Goal: Use online tool/utility

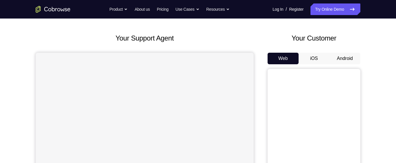
scroll to position [23, 0]
click at [347, 57] on button "Android" at bounding box center [345, 59] width 31 height 12
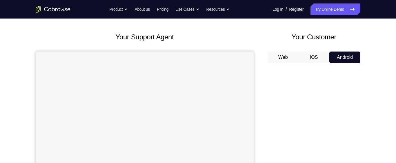
scroll to position [19, 0]
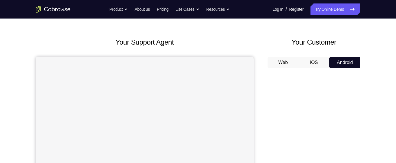
click at [312, 64] on button "iOS" at bounding box center [314, 63] width 31 height 12
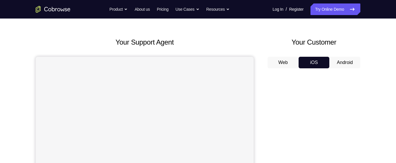
click at [343, 61] on button "Android" at bounding box center [345, 63] width 31 height 12
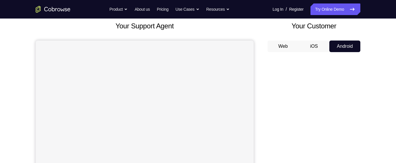
scroll to position [31, 0]
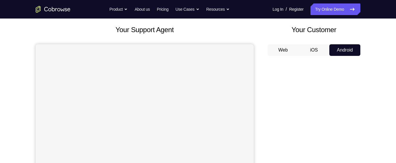
click at [313, 51] on button "iOS" at bounding box center [314, 50] width 31 height 12
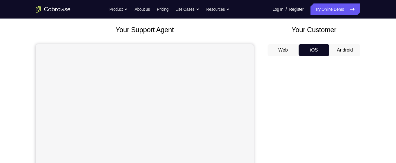
click at [347, 51] on button "Android" at bounding box center [345, 50] width 31 height 12
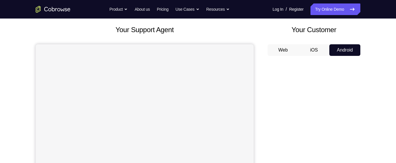
click at [314, 50] on button "iOS" at bounding box center [314, 50] width 31 height 12
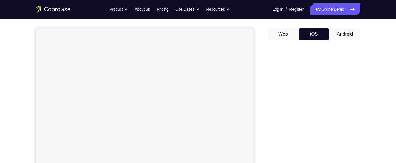
scroll to position [39, 0]
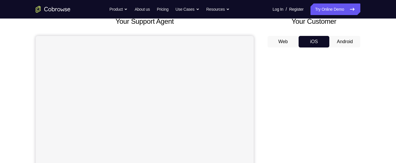
click at [346, 41] on button "Android" at bounding box center [345, 42] width 31 height 12
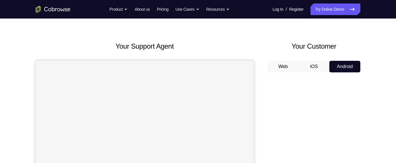
scroll to position [6, 0]
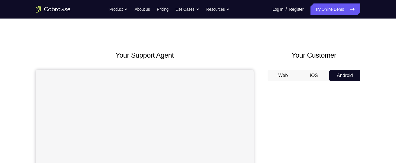
click at [316, 78] on button "iOS" at bounding box center [314, 76] width 31 height 12
click at [315, 78] on button "iOS" at bounding box center [314, 76] width 31 height 12
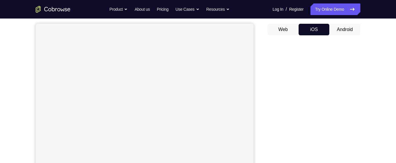
scroll to position [64, 0]
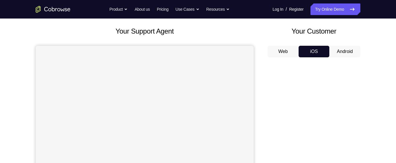
click at [343, 50] on button "Android" at bounding box center [345, 52] width 31 height 12
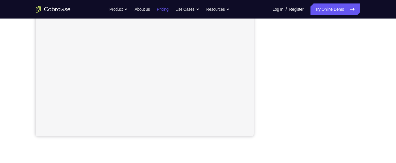
scroll to position [134, 0]
